Goal: Transaction & Acquisition: Download file/media

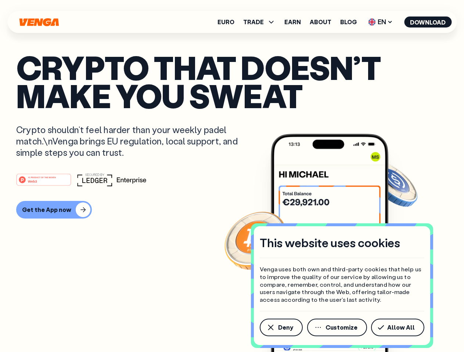
click at [232, 176] on div "#1 PRODUCT OF THE MONTH Web3" at bounding box center [231, 179] width 431 height 13
click at [280, 328] on span "Deny" at bounding box center [285, 328] width 15 height 6
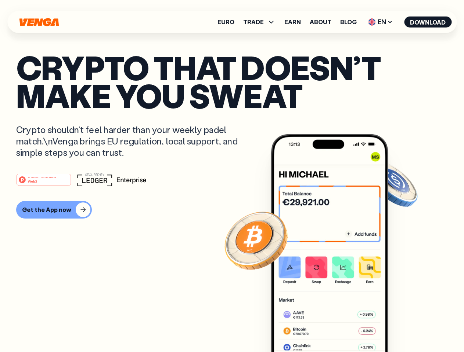
click at [337, 328] on img at bounding box center [329, 257] width 117 height 246
click at [399, 328] on article "Crypto that doesn’t make you sweat Crypto shouldn’t feel harder than your weekl…" at bounding box center [231, 190] width 431 height 275
click at [261, 22] on span "TRADE" at bounding box center [253, 22] width 21 height 6
click at [380, 22] on span "EN" at bounding box center [380, 22] width 30 height 12
click at [428, 22] on button "Download" at bounding box center [427, 22] width 47 height 11
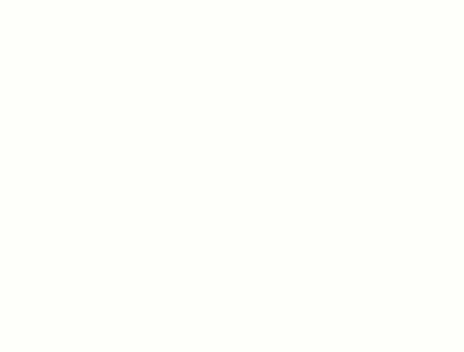
click at [232, 0] on html "This website uses cookies Venga uses both own and third-party cookies that help…" at bounding box center [232, 0] width 464 height 0
click at [53, 0] on html "This website uses cookies Venga uses both own and third-party cookies that help…" at bounding box center [232, 0] width 464 height 0
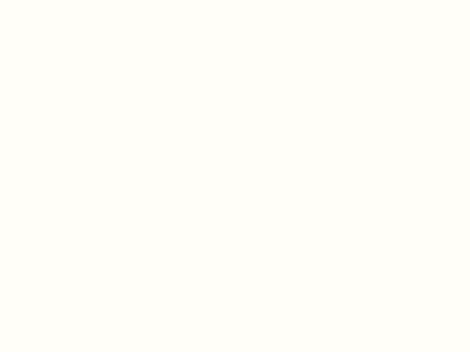
click at [45, 0] on html "This website uses cookies Venga uses both own and third-party cookies that help…" at bounding box center [235, 0] width 470 height 0
